Goal: Use online tool/utility: Utilize a website feature to perform a specific function

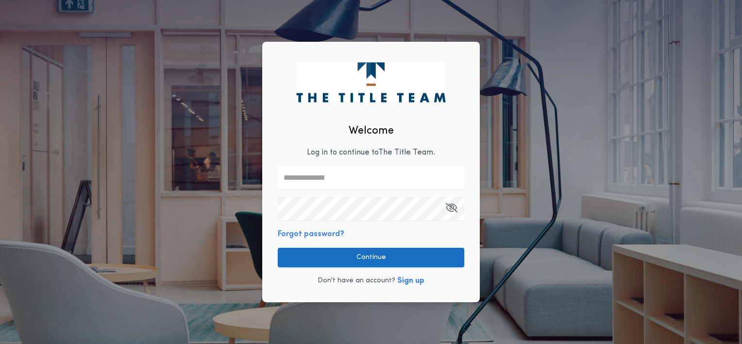
type input "**********"
click at [377, 256] on button "Continue" at bounding box center [371, 257] width 186 height 19
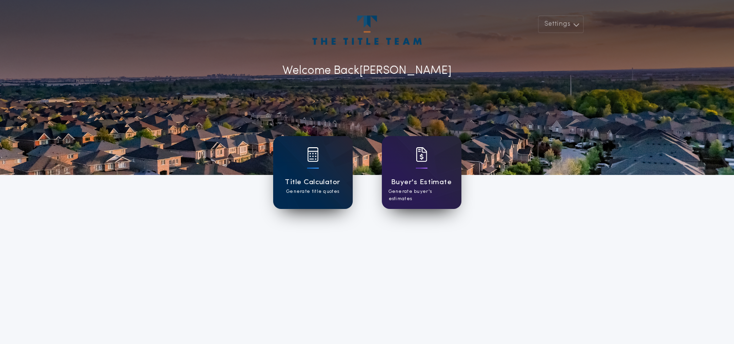
click at [316, 169] on div at bounding box center [313, 160] width 12 height 27
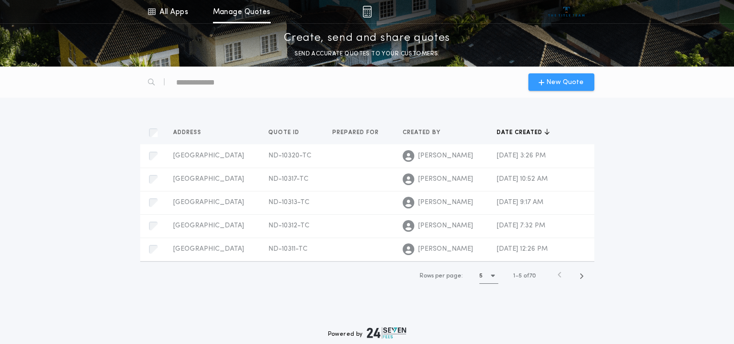
click at [574, 77] on span "New Quote" at bounding box center [565, 82] width 37 height 10
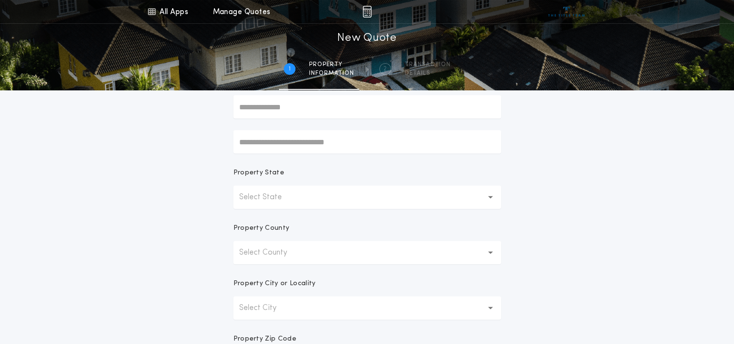
scroll to position [104, 0]
click at [303, 197] on button "Select State" at bounding box center [367, 195] width 268 height 23
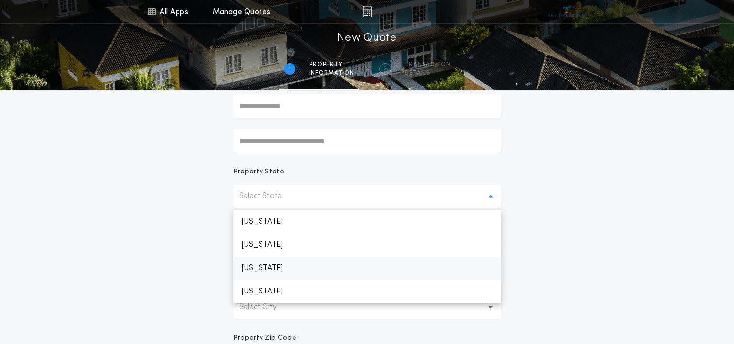
click at [278, 262] on p "[US_STATE]" at bounding box center [367, 267] width 268 height 23
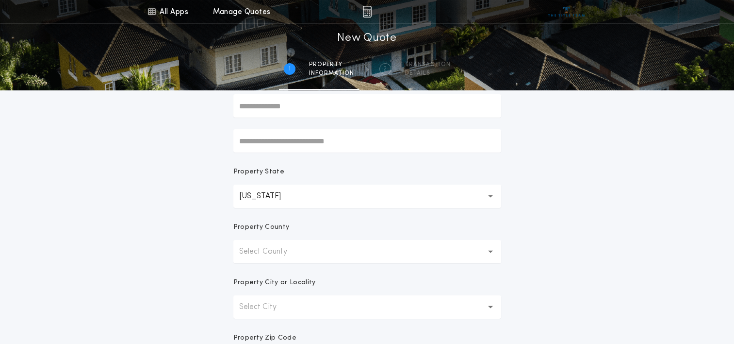
click at [282, 256] on p "Select County" at bounding box center [271, 252] width 64 height 12
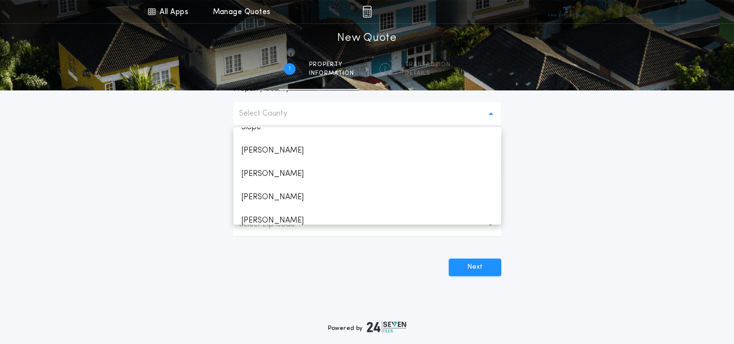
scroll to position [1014, 0]
click at [255, 144] on p "[PERSON_NAME]" at bounding box center [367, 149] width 268 height 23
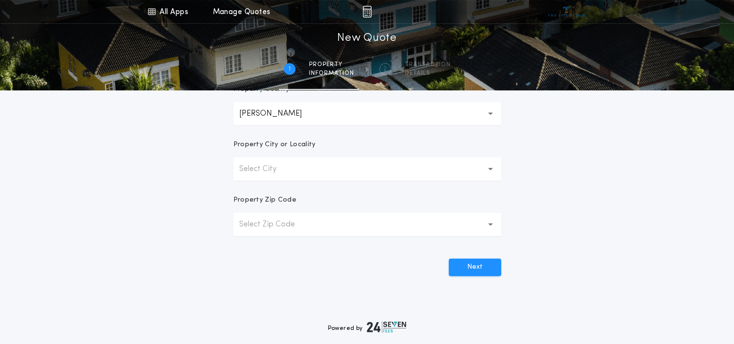
click at [267, 170] on p "Select City" at bounding box center [265, 169] width 53 height 12
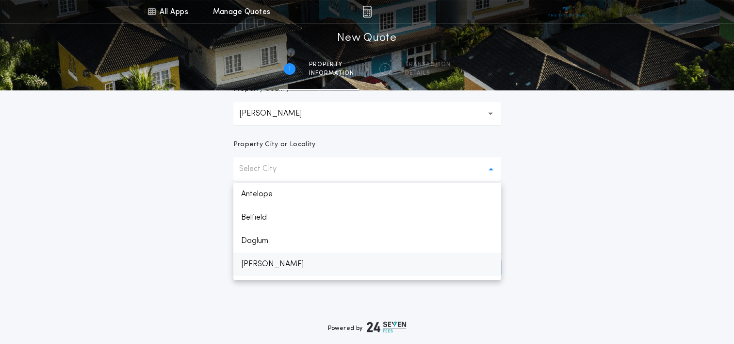
click at [260, 263] on p "[PERSON_NAME]" at bounding box center [367, 263] width 268 height 23
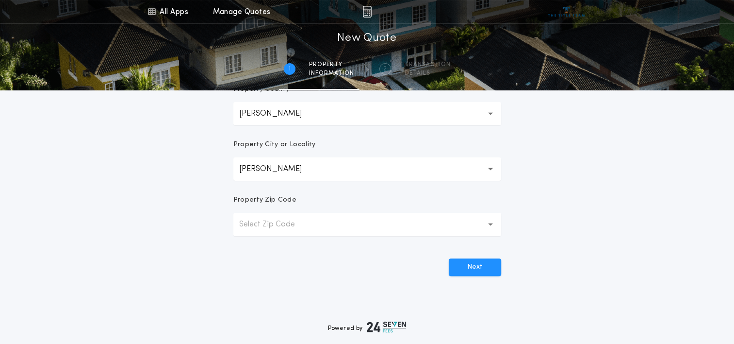
click at [264, 225] on p "Select Zip Code" at bounding box center [274, 224] width 71 height 12
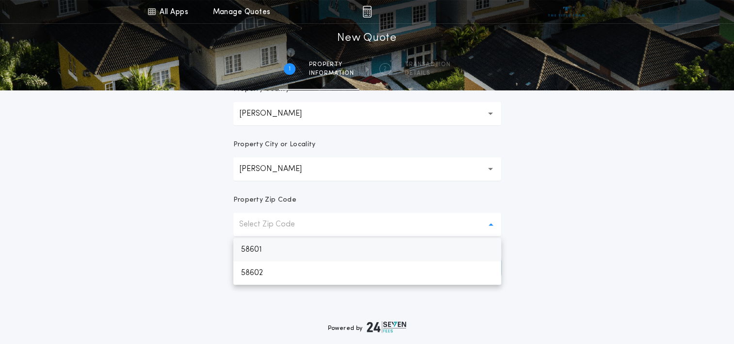
click at [258, 248] on p "58601" at bounding box center [367, 249] width 268 height 23
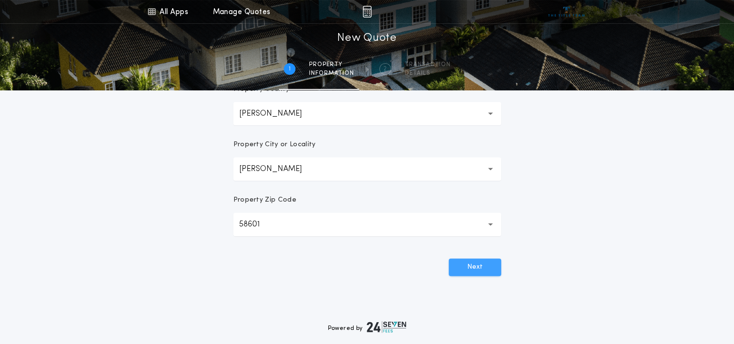
click at [474, 267] on button "Next" at bounding box center [475, 266] width 52 height 17
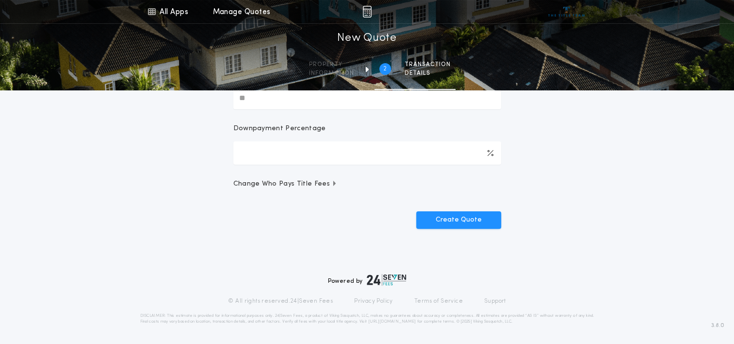
scroll to position [0, 0]
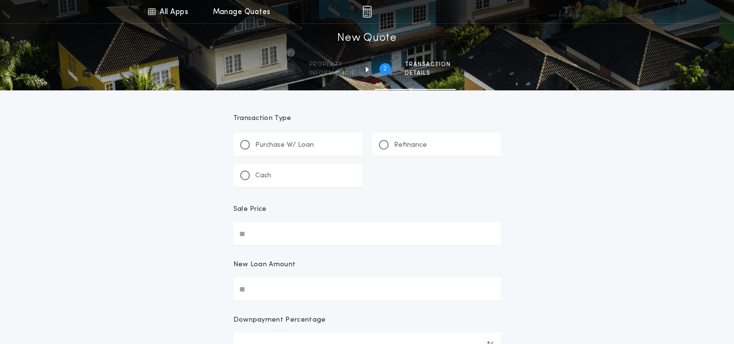
click at [394, 142] on p "Refinance" at bounding box center [410, 145] width 33 height 10
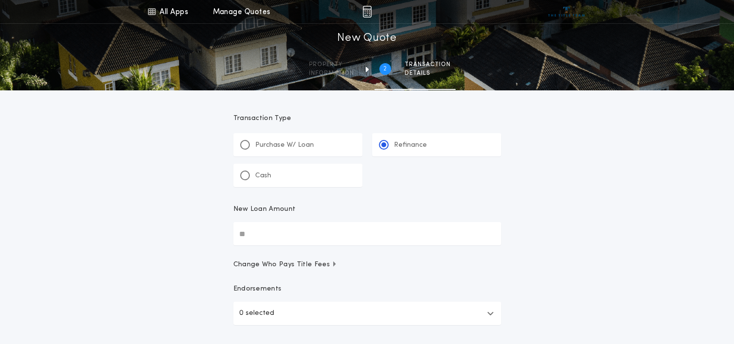
click at [254, 241] on input "New Loan Amount" at bounding box center [367, 233] width 268 height 23
type input "********"
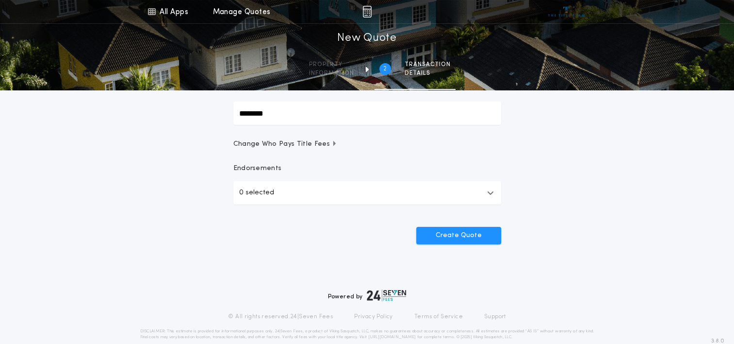
scroll to position [120, 0]
click at [463, 236] on button "Create Quote" at bounding box center [458, 235] width 85 height 17
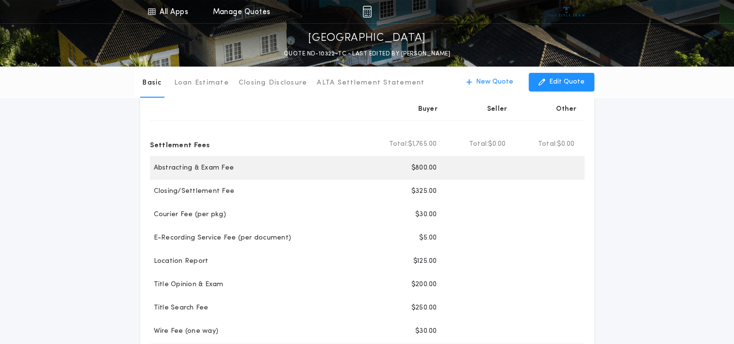
scroll to position [112, 0]
